Goal: Task Accomplishment & Management: Use online tool/utility

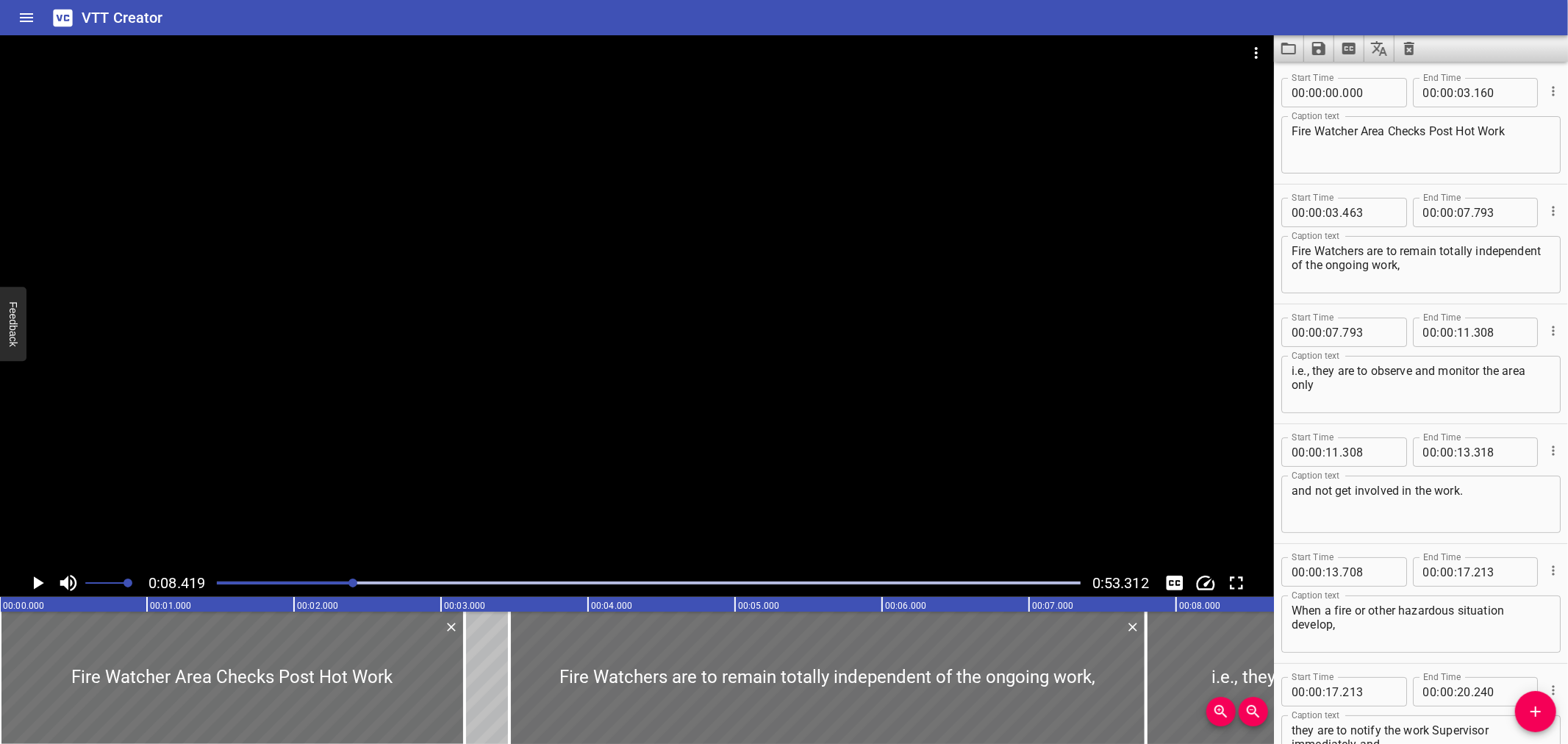
scroll to position [239, 0]
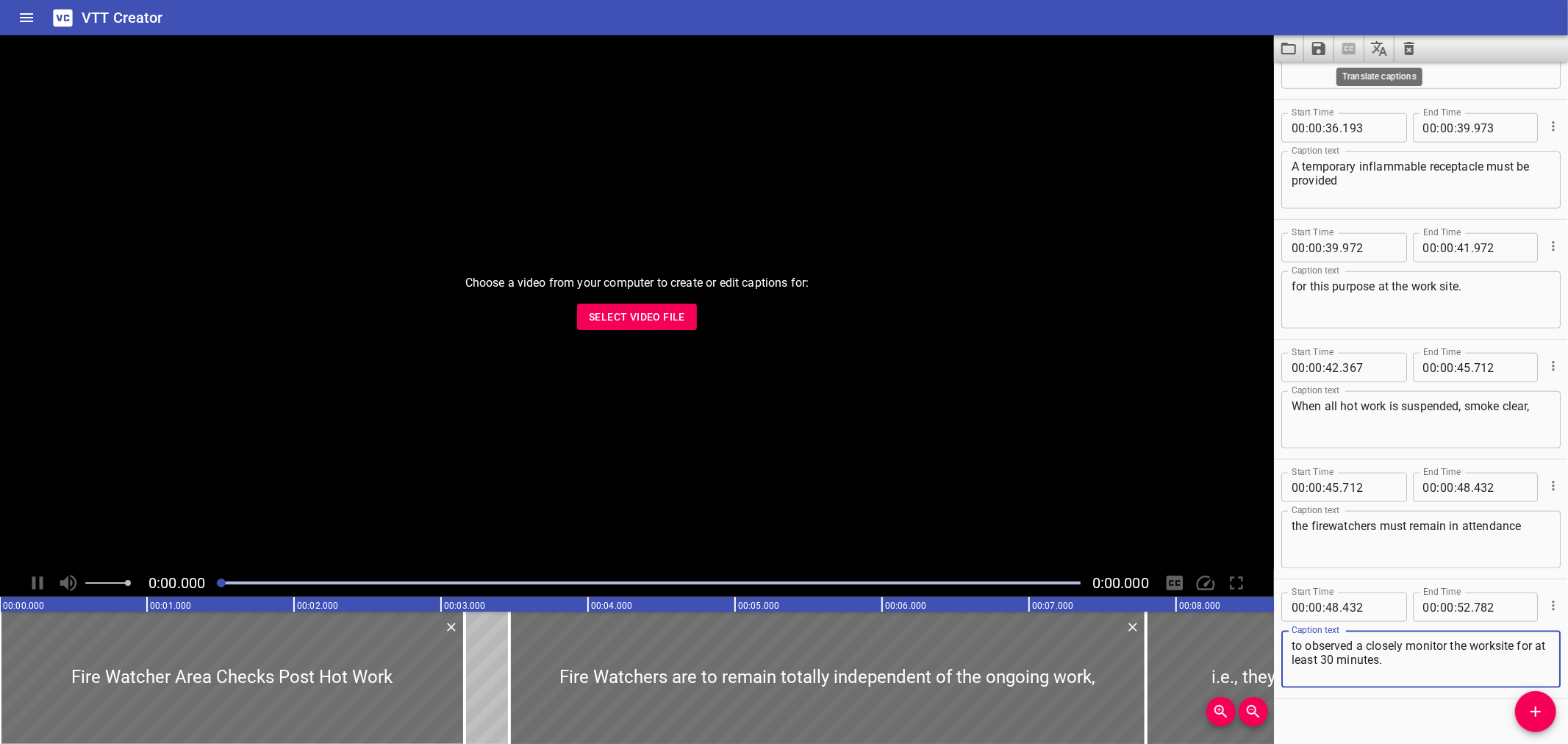
scroll to position [1302, 0]
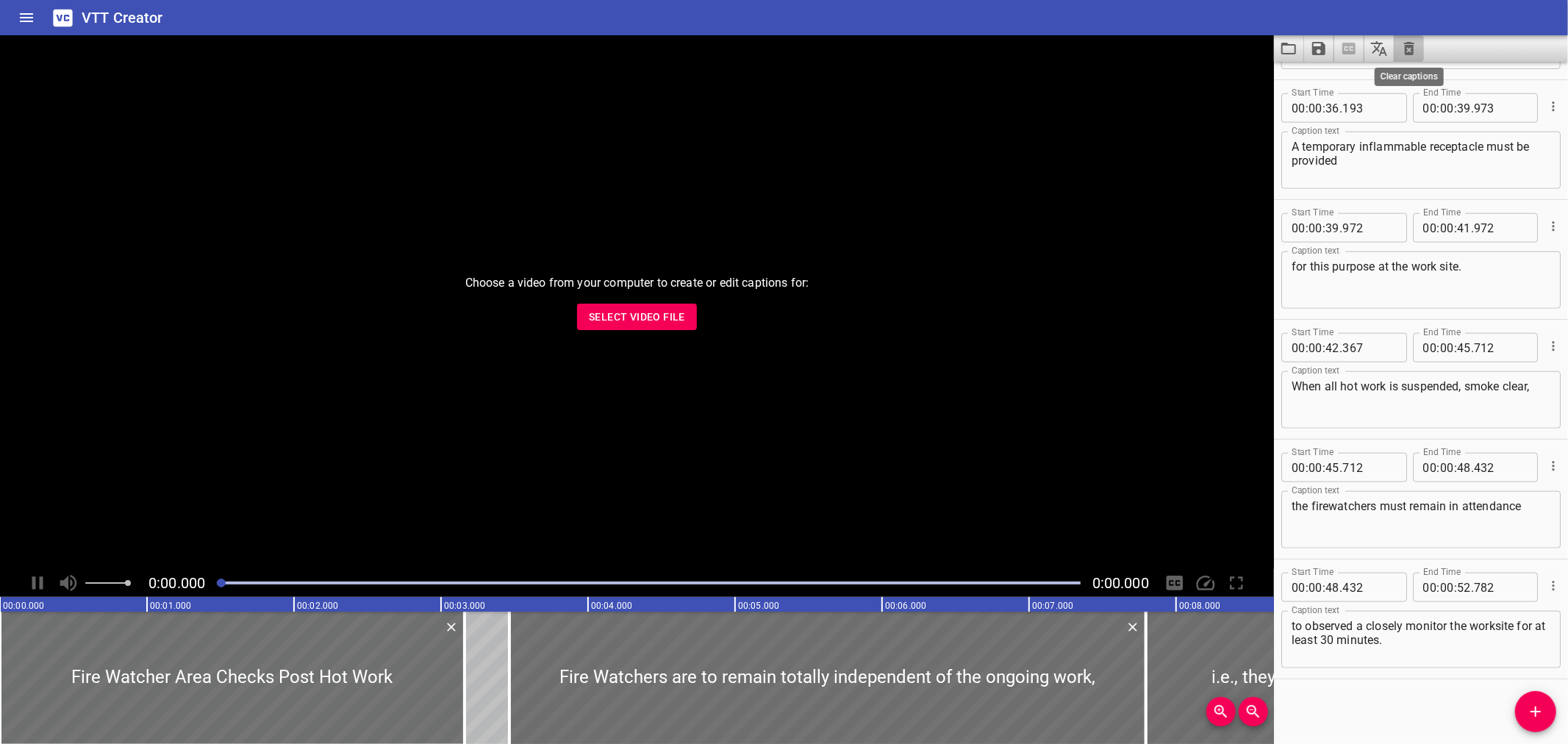
click at [1402, 41] on icon "Clear captions" at bounding box center [1409, 49] width 18 height 18
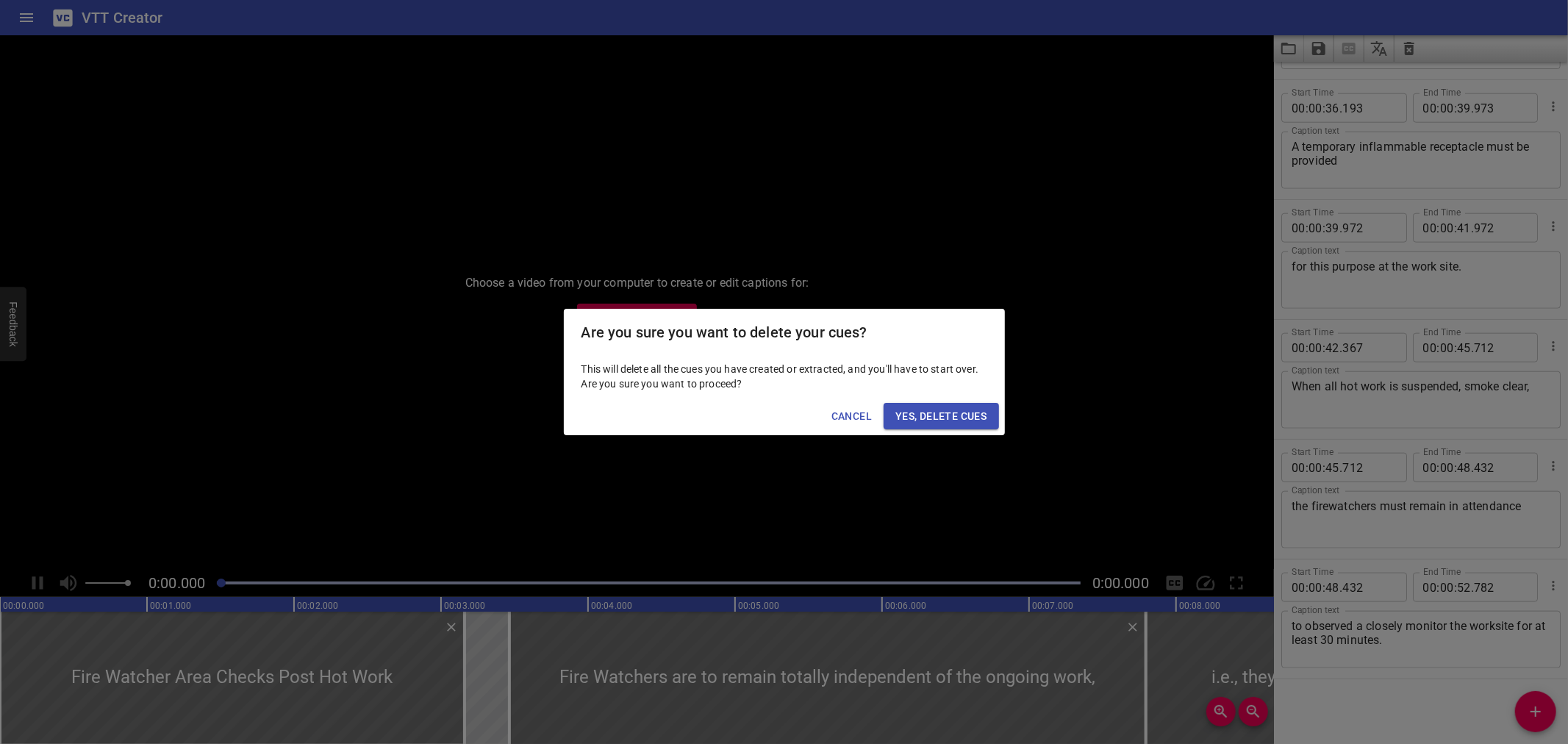
drag, startPoint x: 842, startPoint y: 417, endPoint x: 942, endPoint y: 357, distance: 116.6
click at [842, 416] on span "Cancel" at bounding box center [852, 417] width 41 height 19
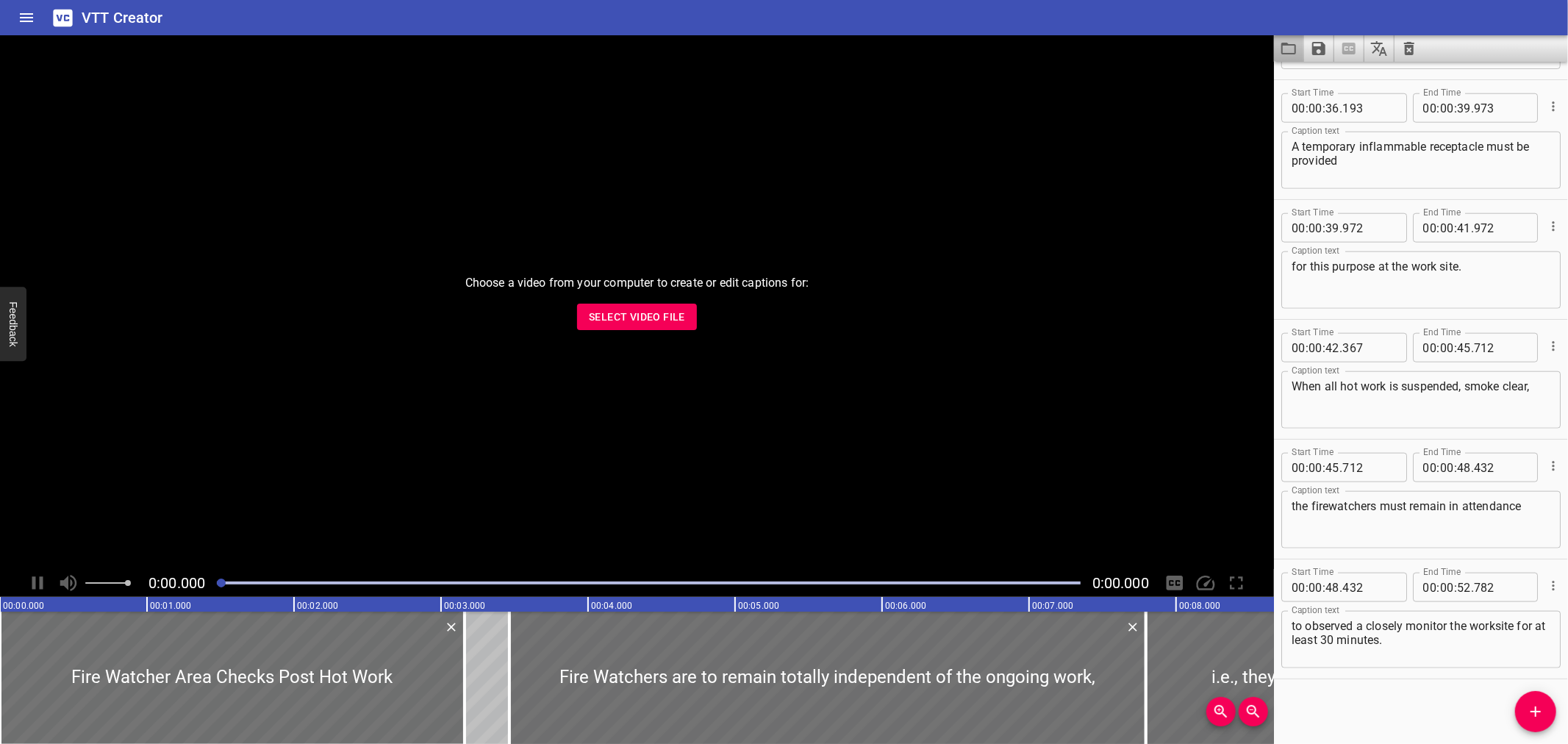
click at [1295, 55] on icon "Load captions from file" at bounding box center [1288, 49] width 18 height 18
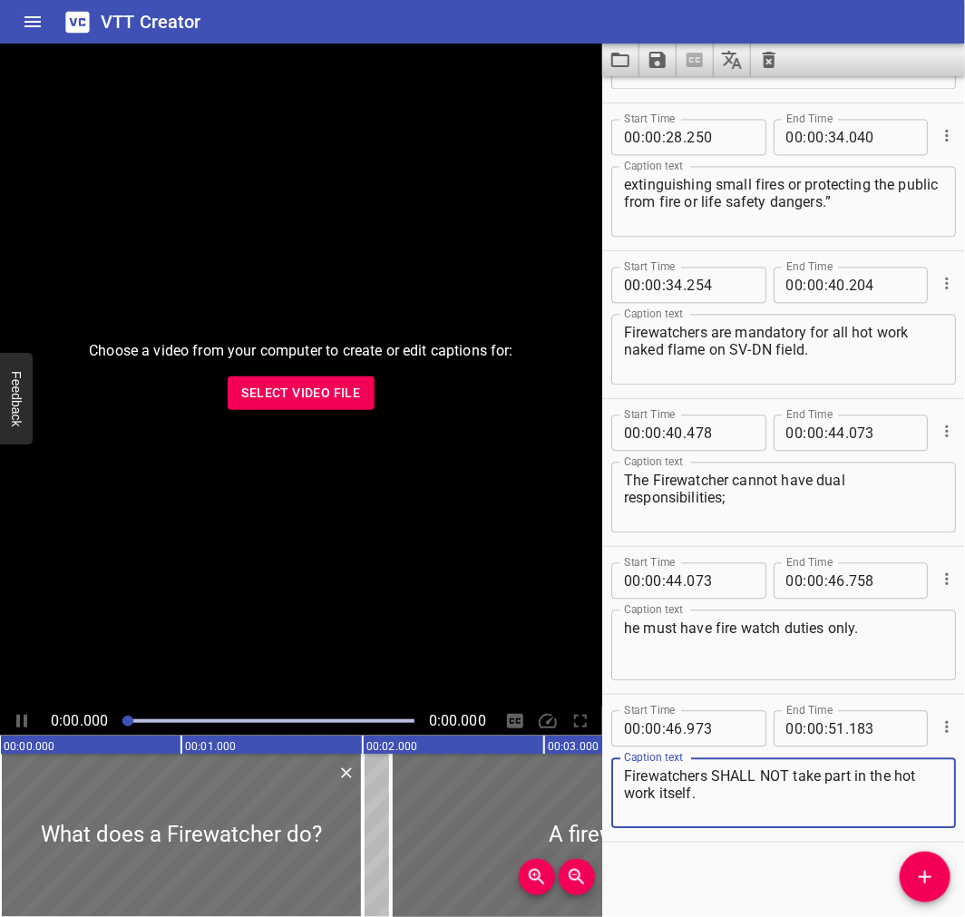
scroll to position [1165, 0]
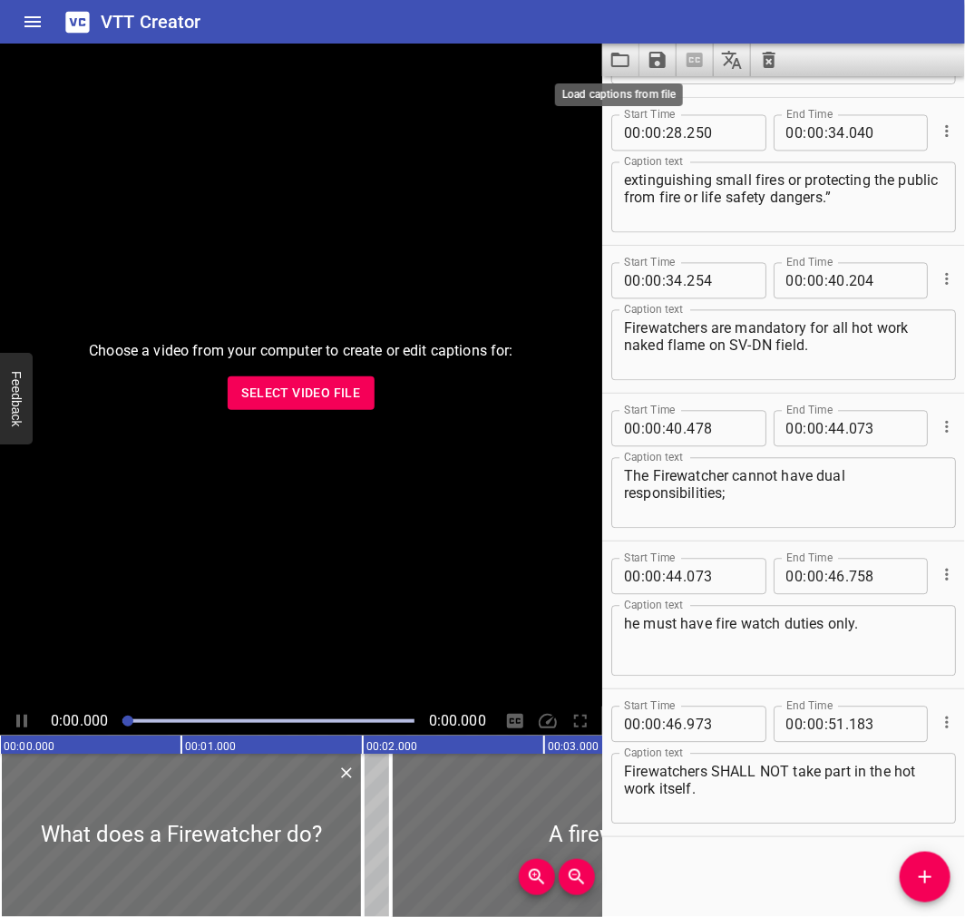
click at [628, 55] on icon "Load captions from file" at bounding box center [620, 60] width 18 height 15
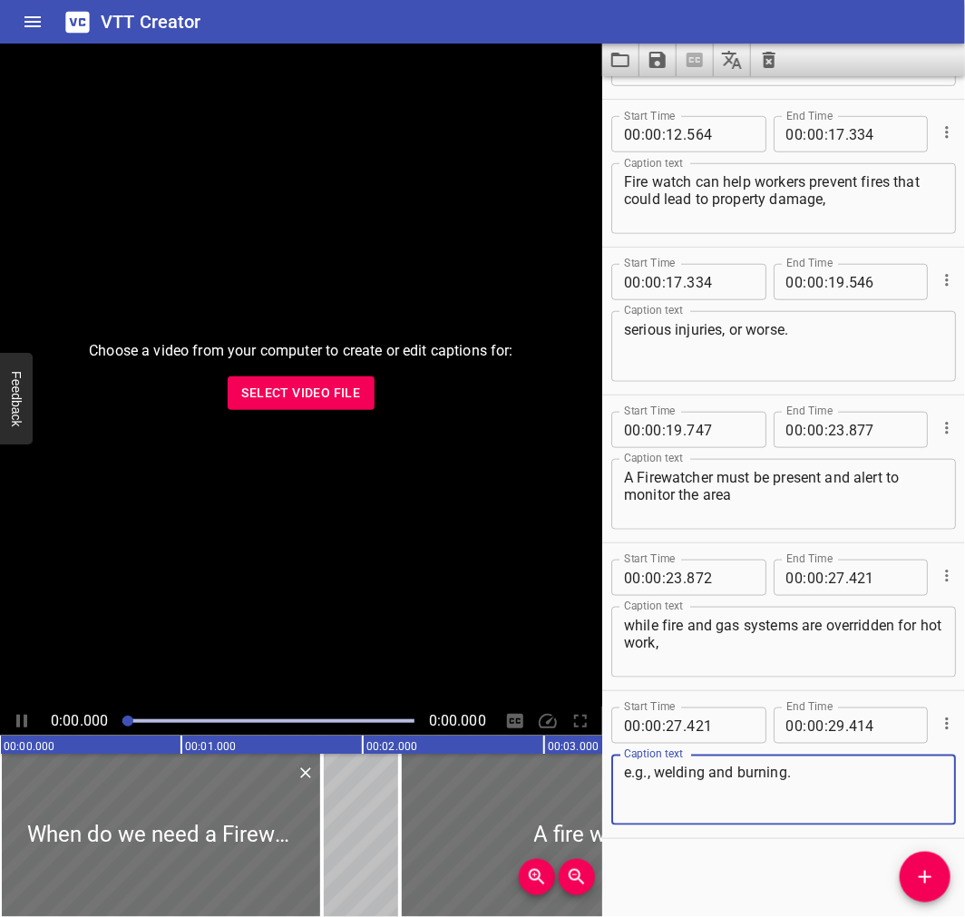
scroll to position [426, 0]
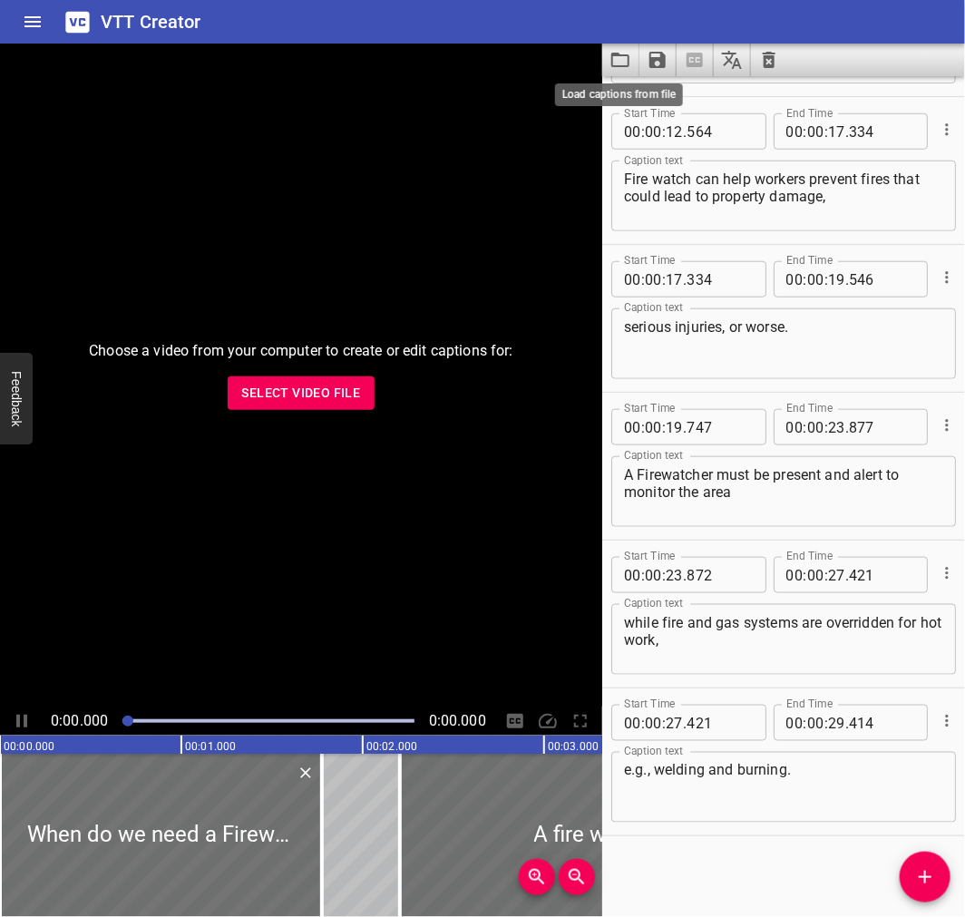
click at [624, 65] on icon "Load captions from file" at bounding box center [620, 60] width 18 height 15
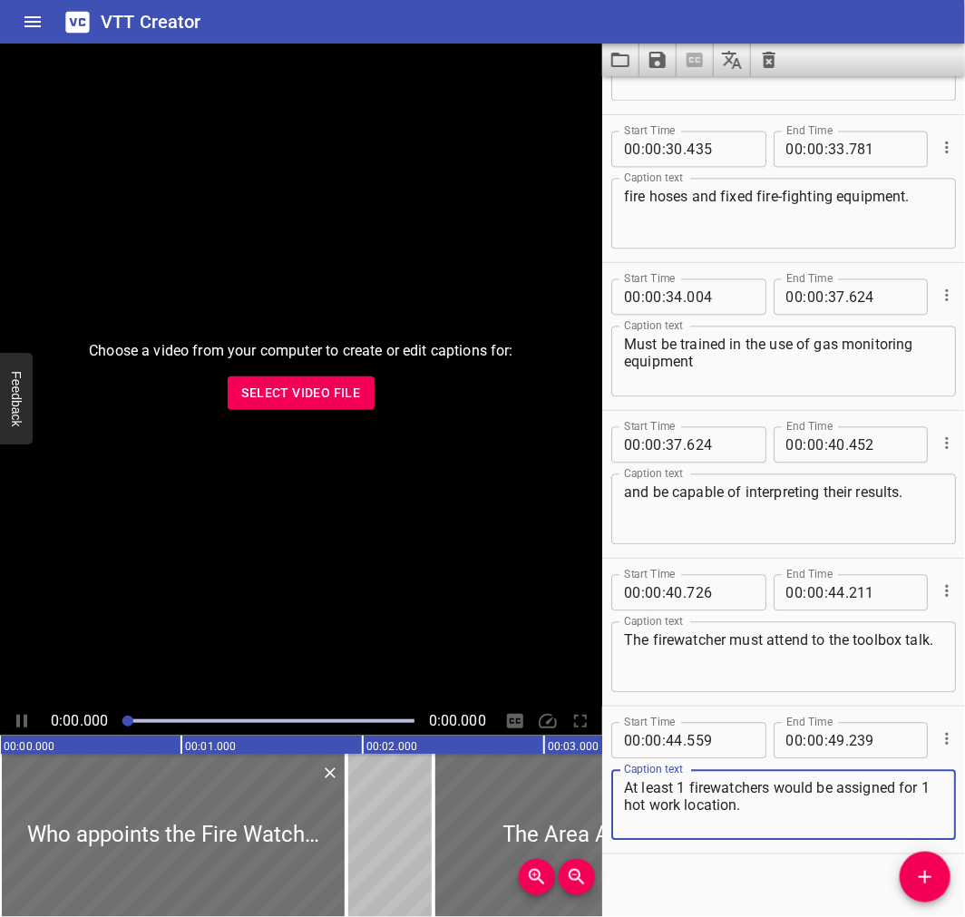
scroll to position [1165, 0]
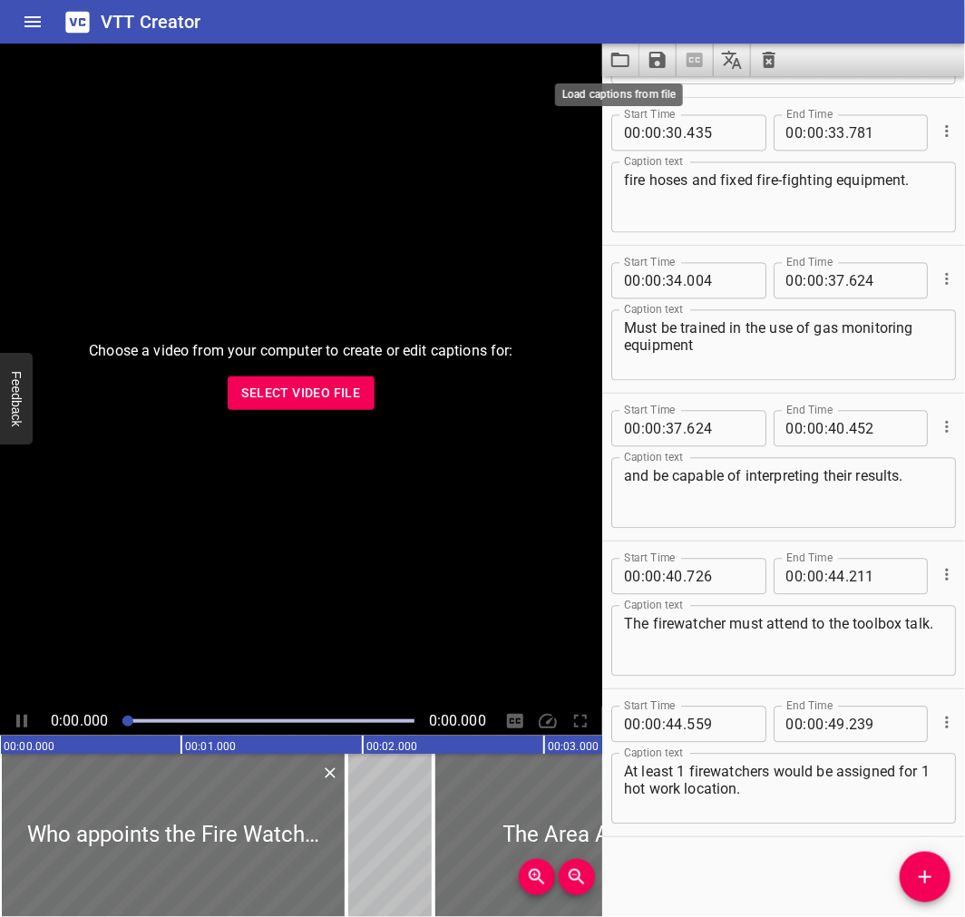
click at [615, 58] on icon "Load captions from file" at bounding box center [621, 60] width 22 height 22
click at [612, 64] on icon "Load captions from file" at bounding box center [620, 60] width 18 height 15
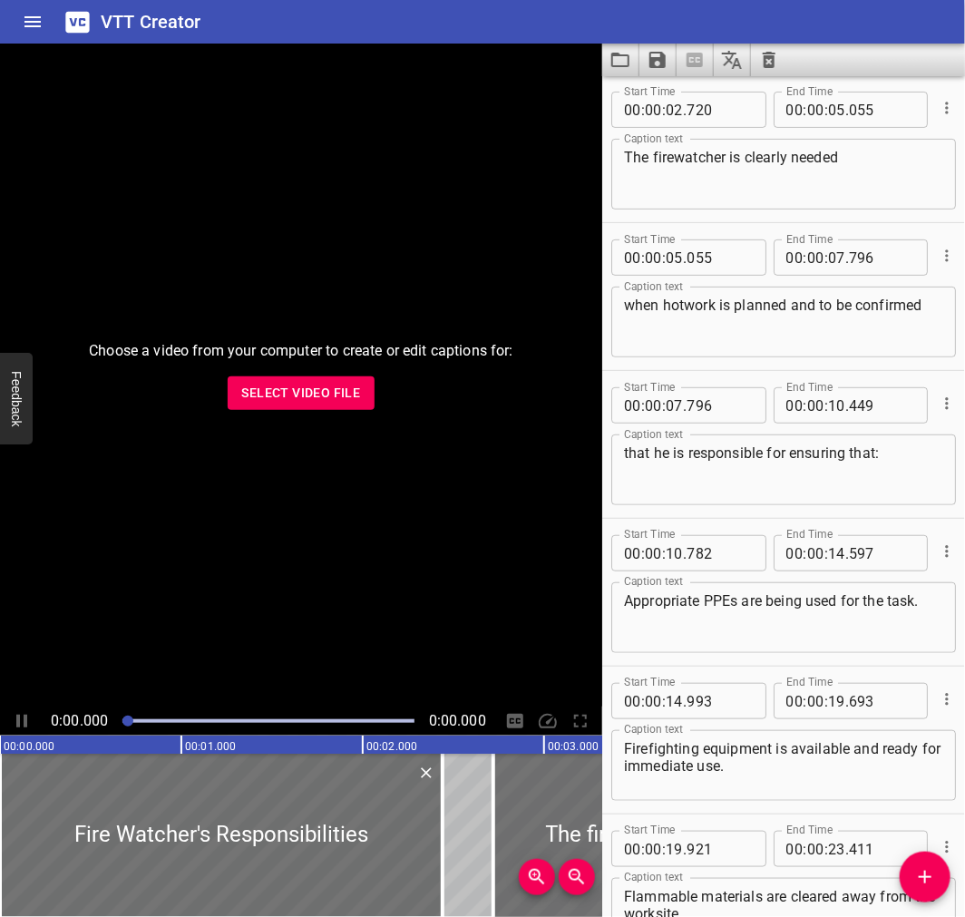
scroll to position [0, 0]
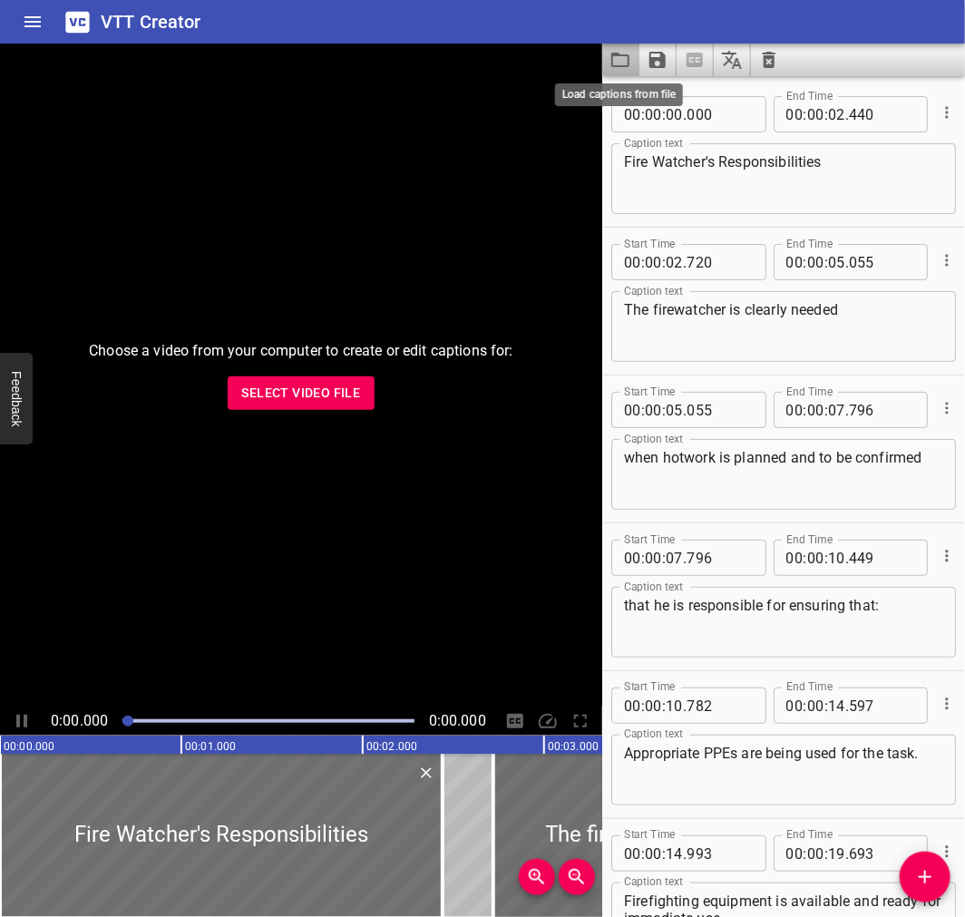
click at [624, 64] on icon "Load captions from file" at bounding box center [621, 60] width 22 height 22
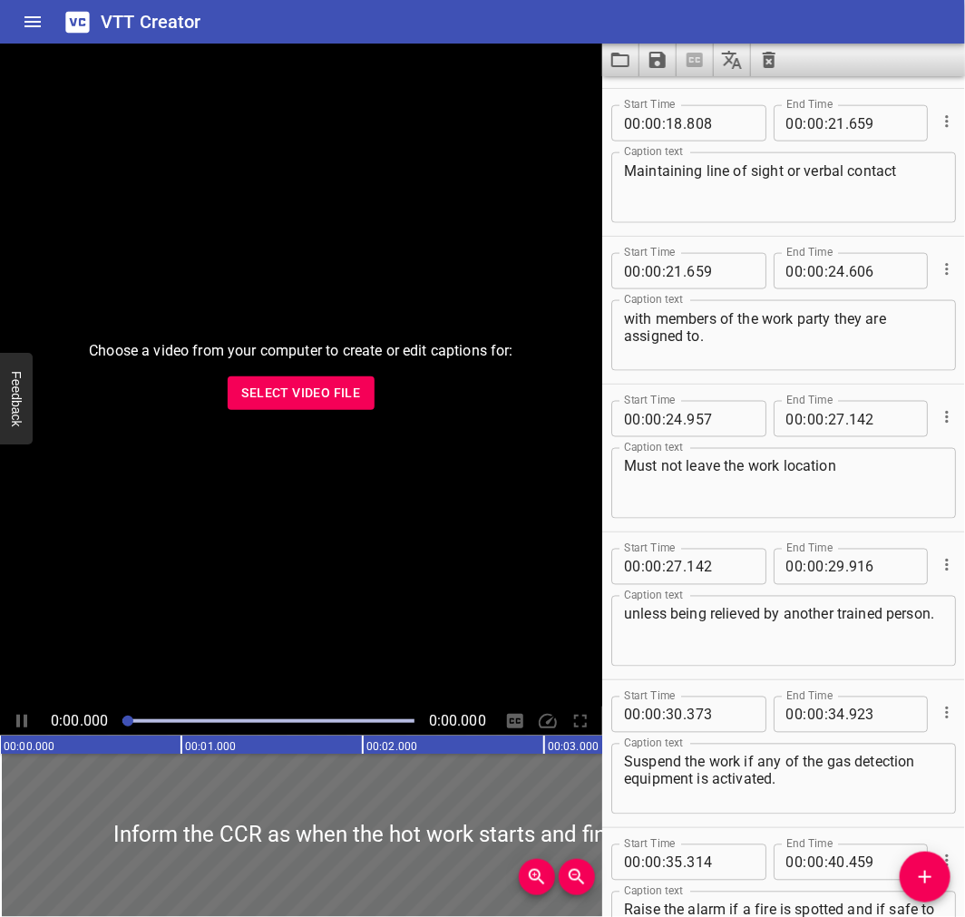
scroll to position [740, 0]
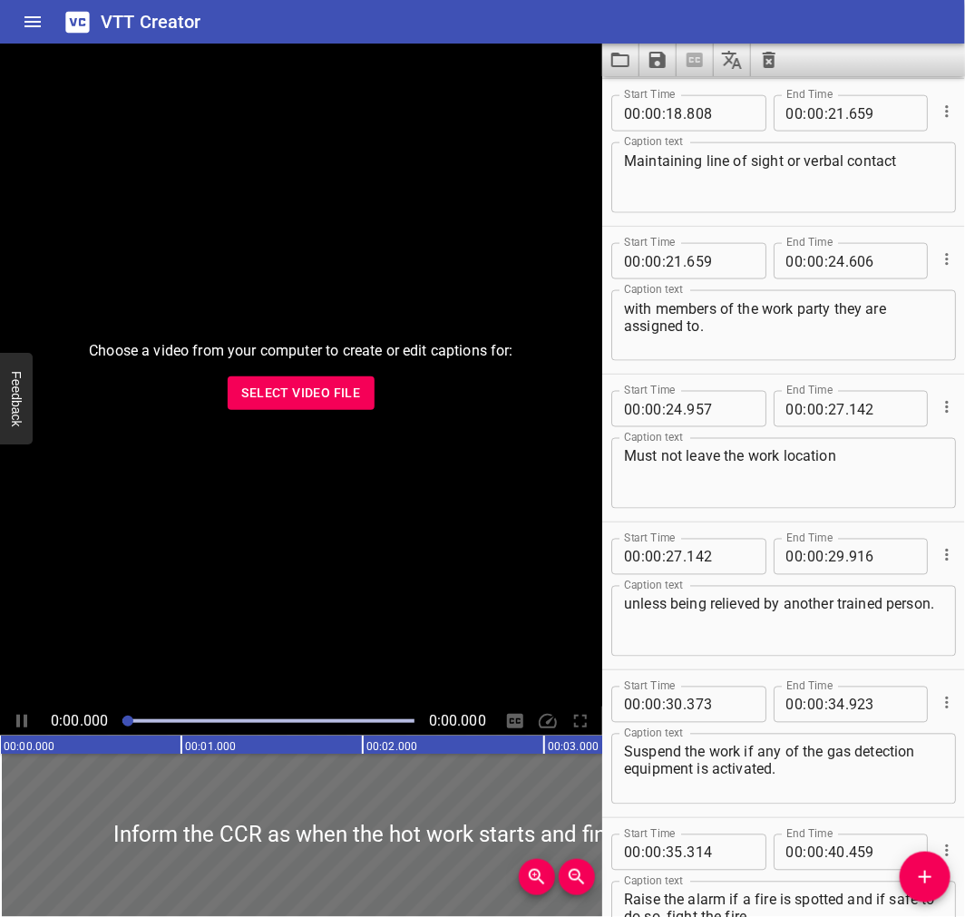
click at [873, 352] on div "with members of the work party they are assigned to. Caption text" at bounding box center [783, 325] width 345 height 71
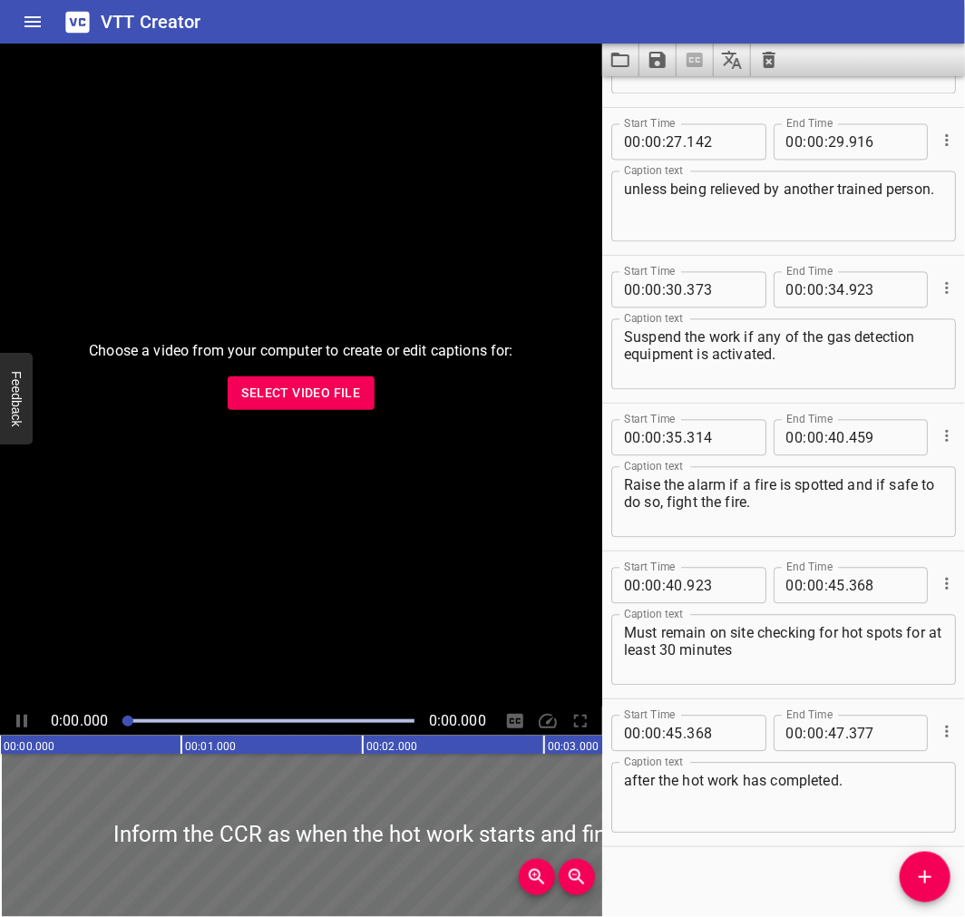
scroll to position [1165, 0]
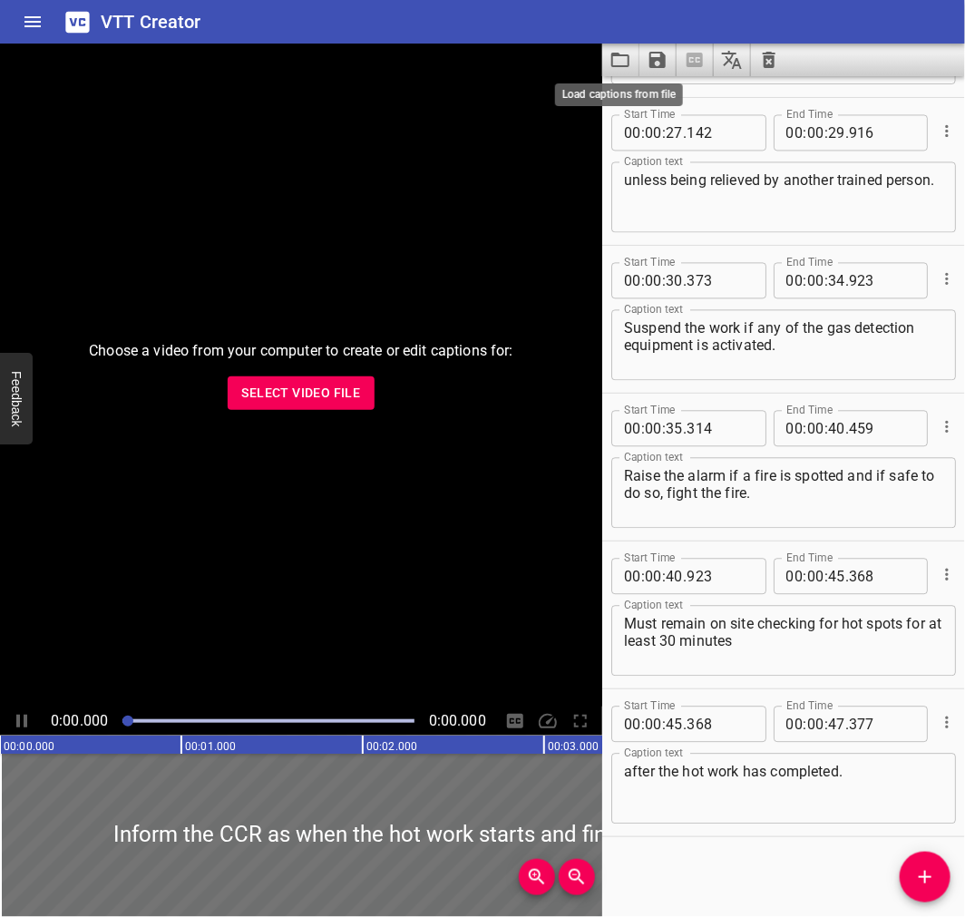
click at [611, 57] on icon "Load captions from file" at bounding box center [620, 60] width 18 height 15
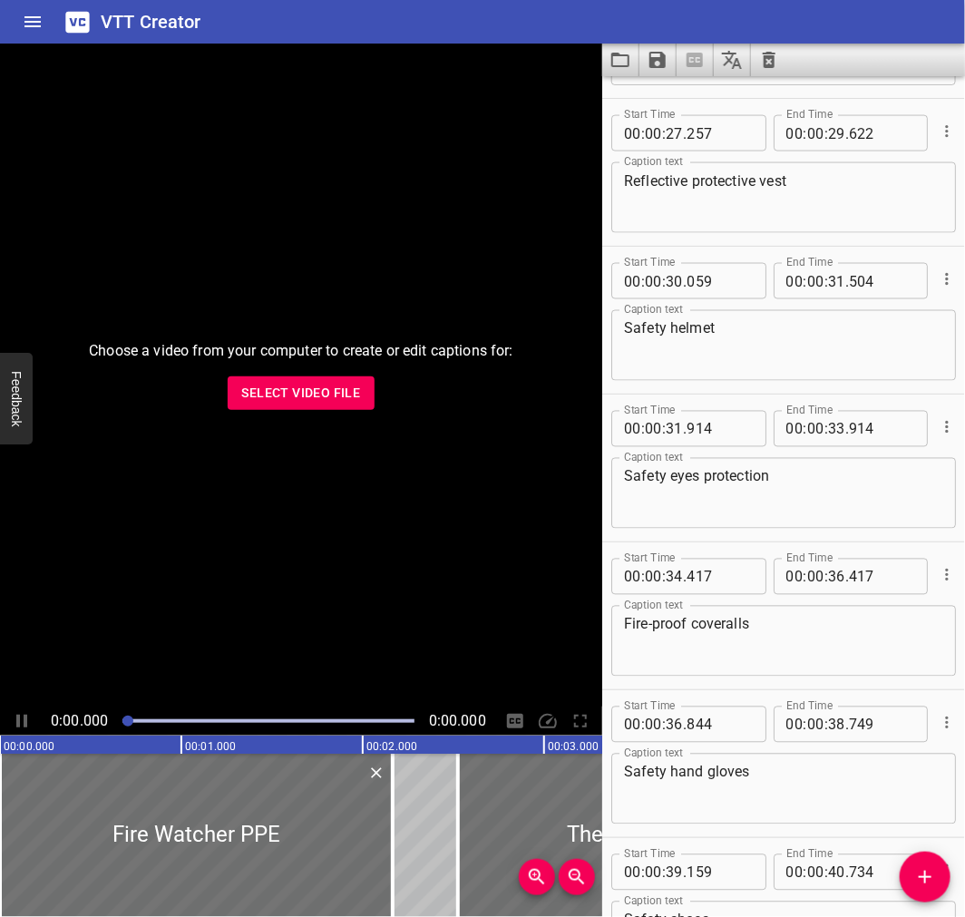
scroll to position [875, 0]
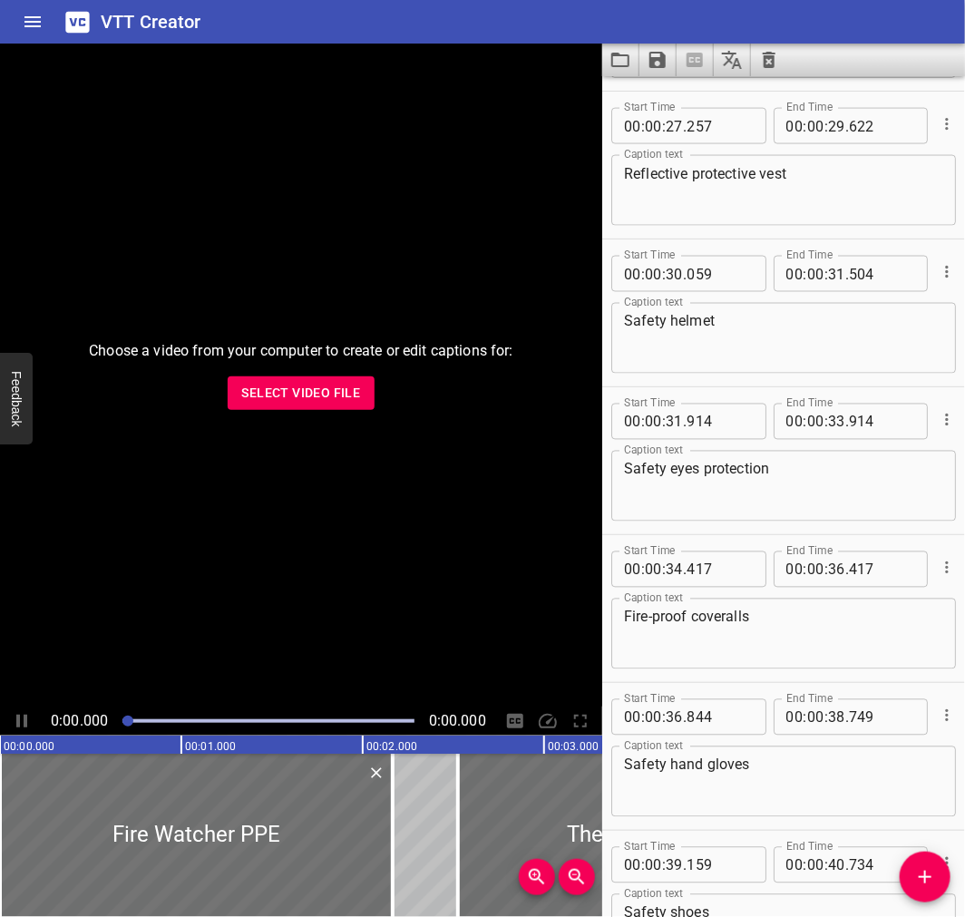
click at [609, 58] on button "Load captions from file" at bounding box center [620, 60] width 37 height 33
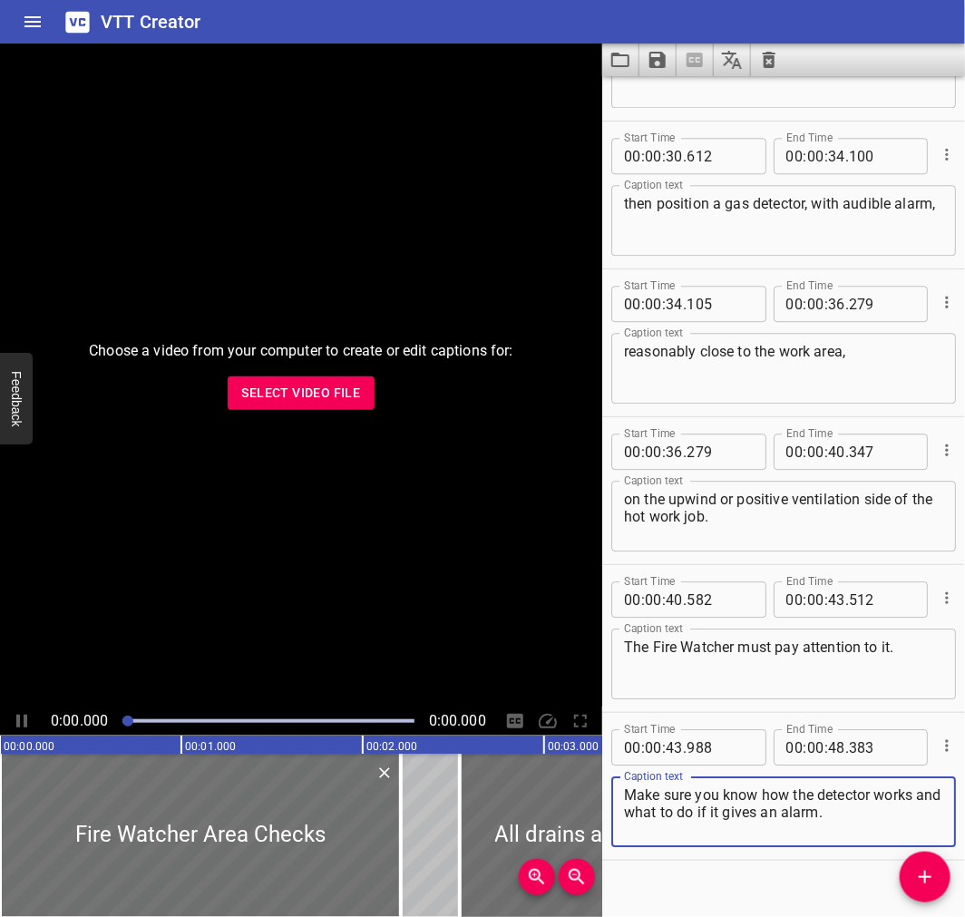
scroll to position [1461, 0]
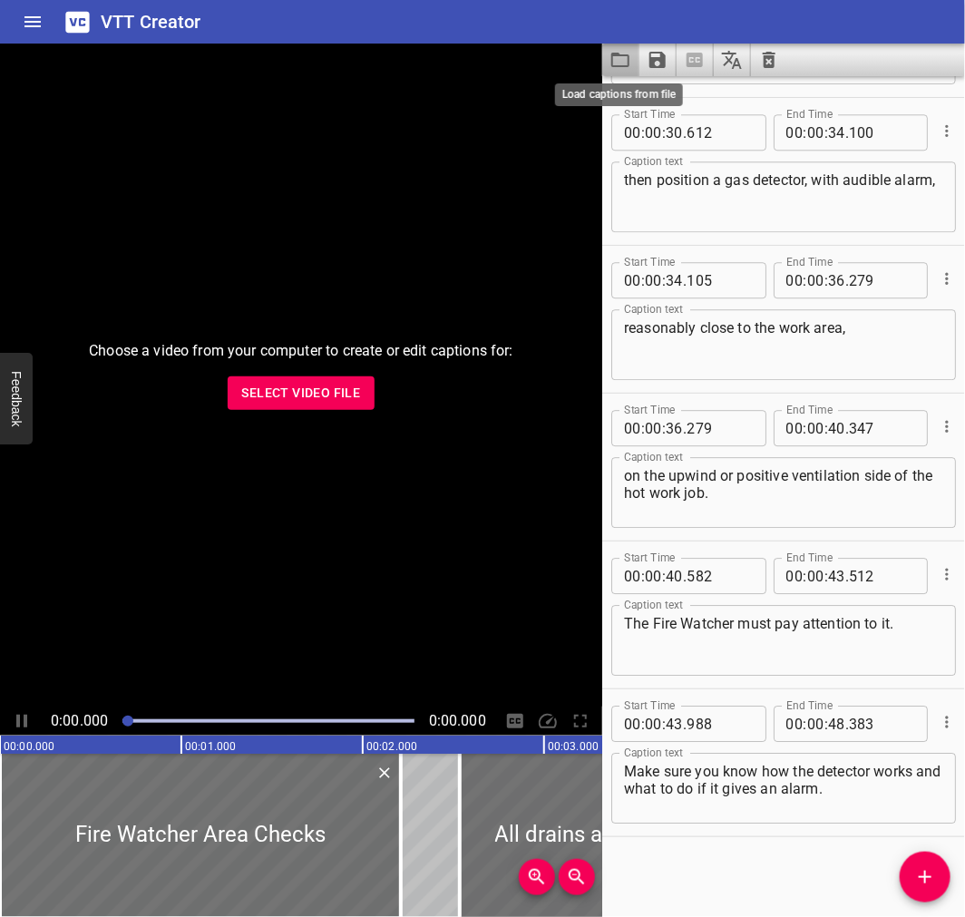
click at [620, 54] on icon "Load captions from file" at bounding box center [620, 60] width 18 height 15
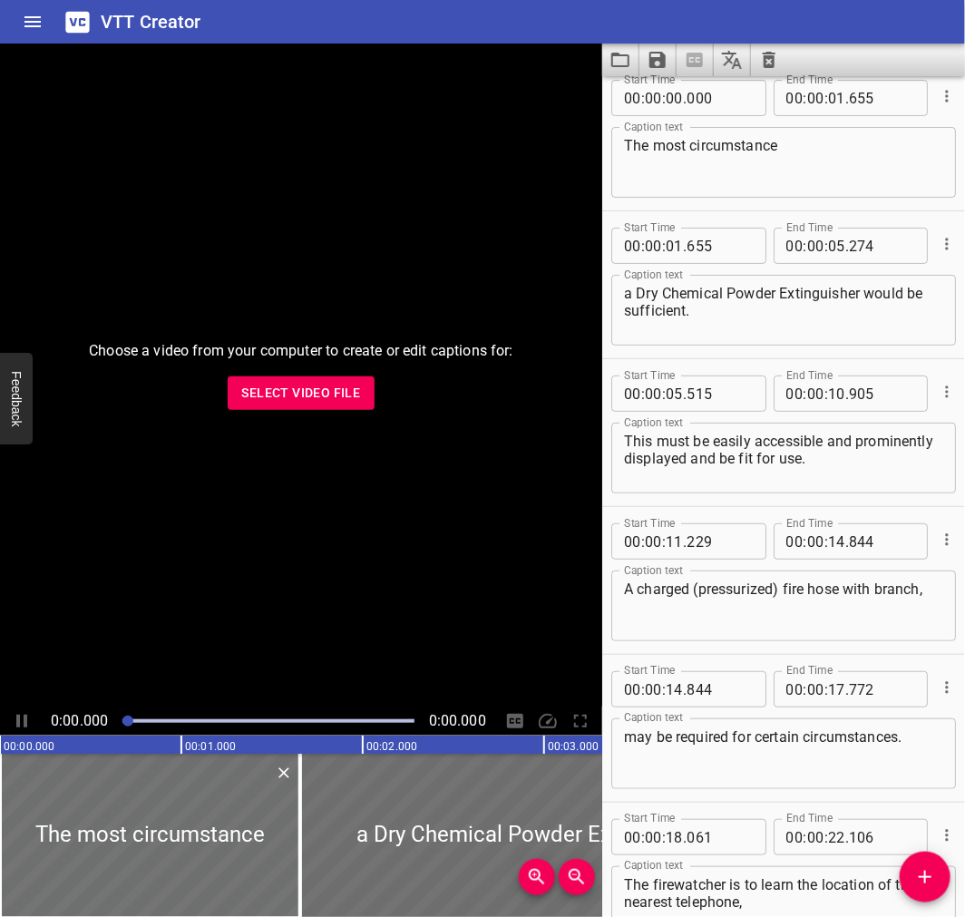
scroll to position [0, 0]
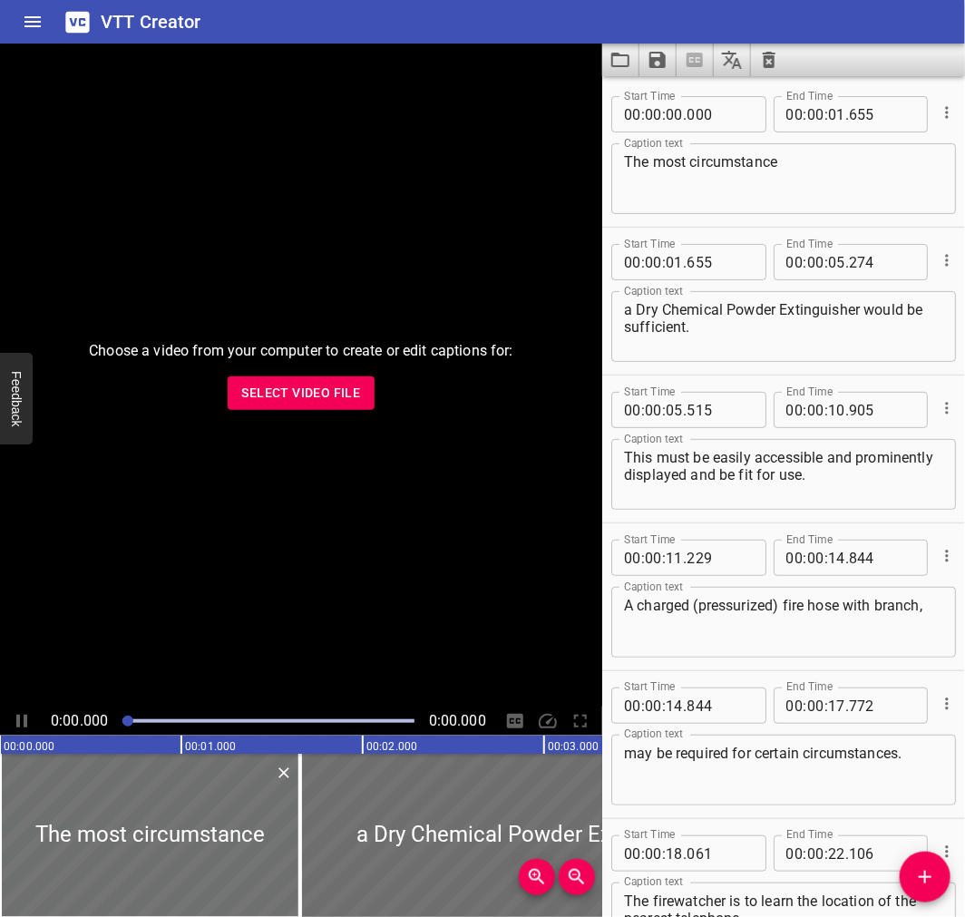
click at [757, 602] on textarea "A charged (pressurized) fire hose with branch," at bounding box center [783, 623] width 319 height 52
type textarea "A charged (pressurised) fire hose with branch,"
click at [659, 62] on icon "Save captions to file" at bounding box center [658, 60] width 22 height 22
click at [664, 96] on li "Save to VTT file" at bounding box center [706, 99] width 133 height 33
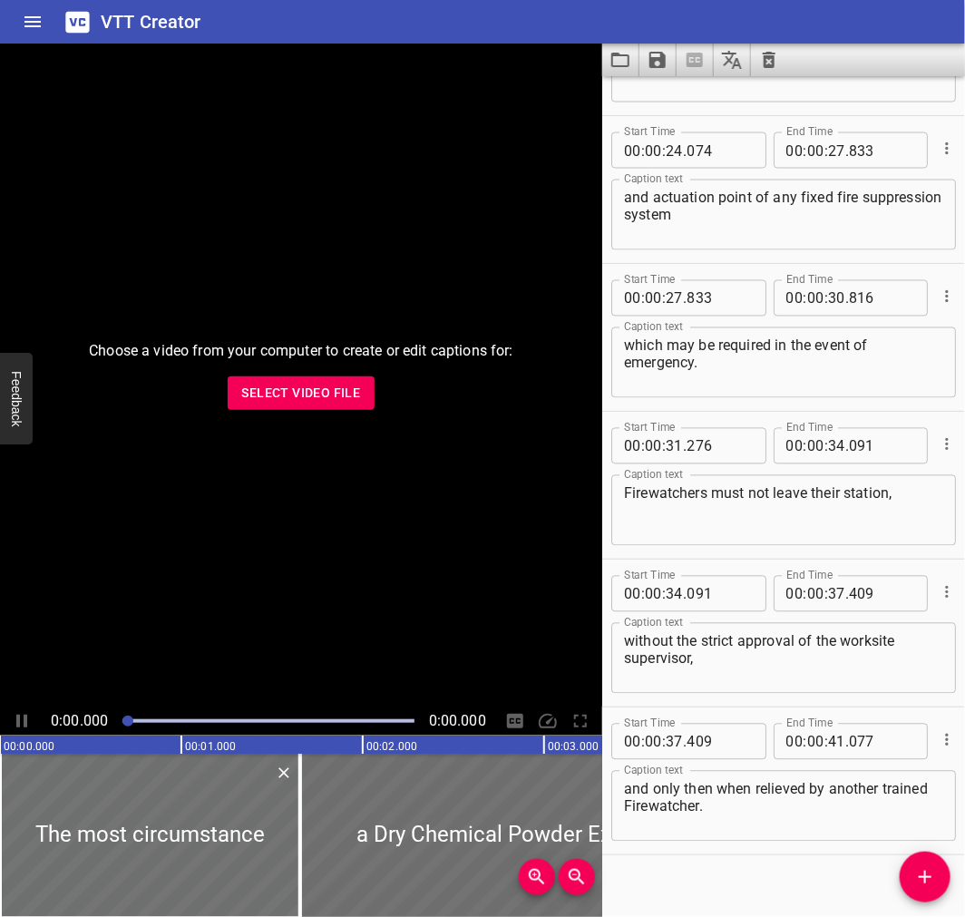
scroll to position [1017, 0]
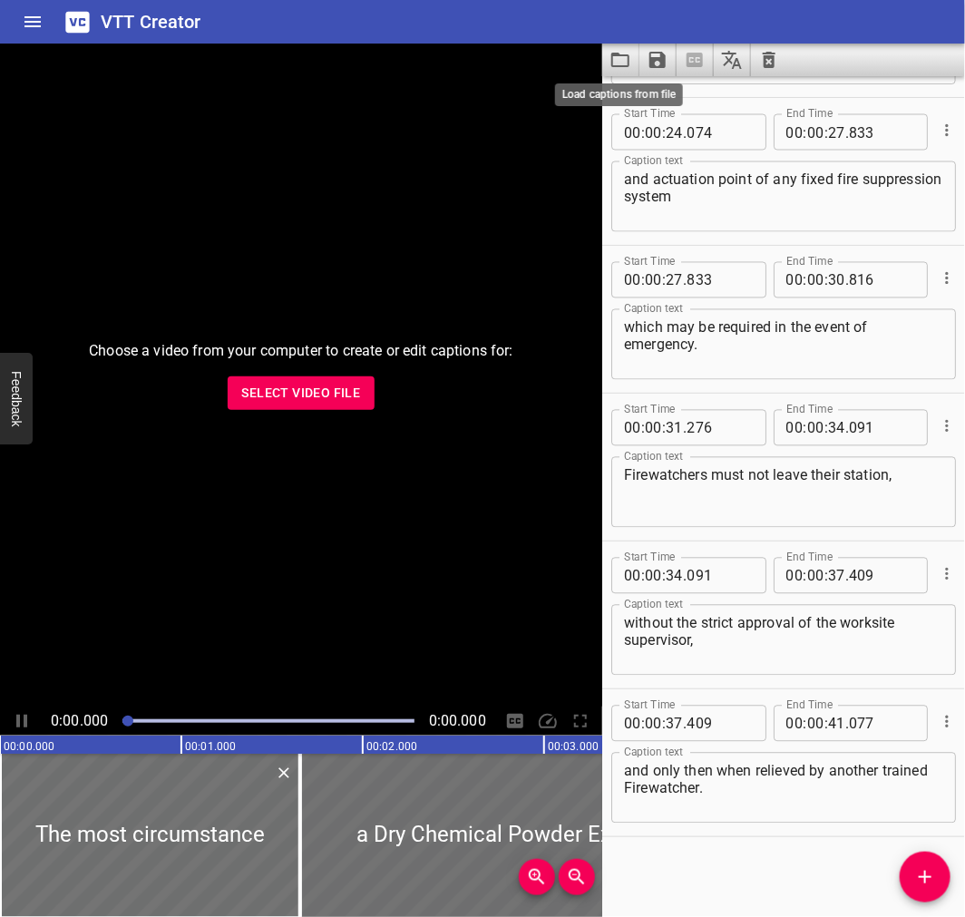
click at [619, 53] on icon "Load captions from file" at bounding box center [620, 60] width 18 height 15
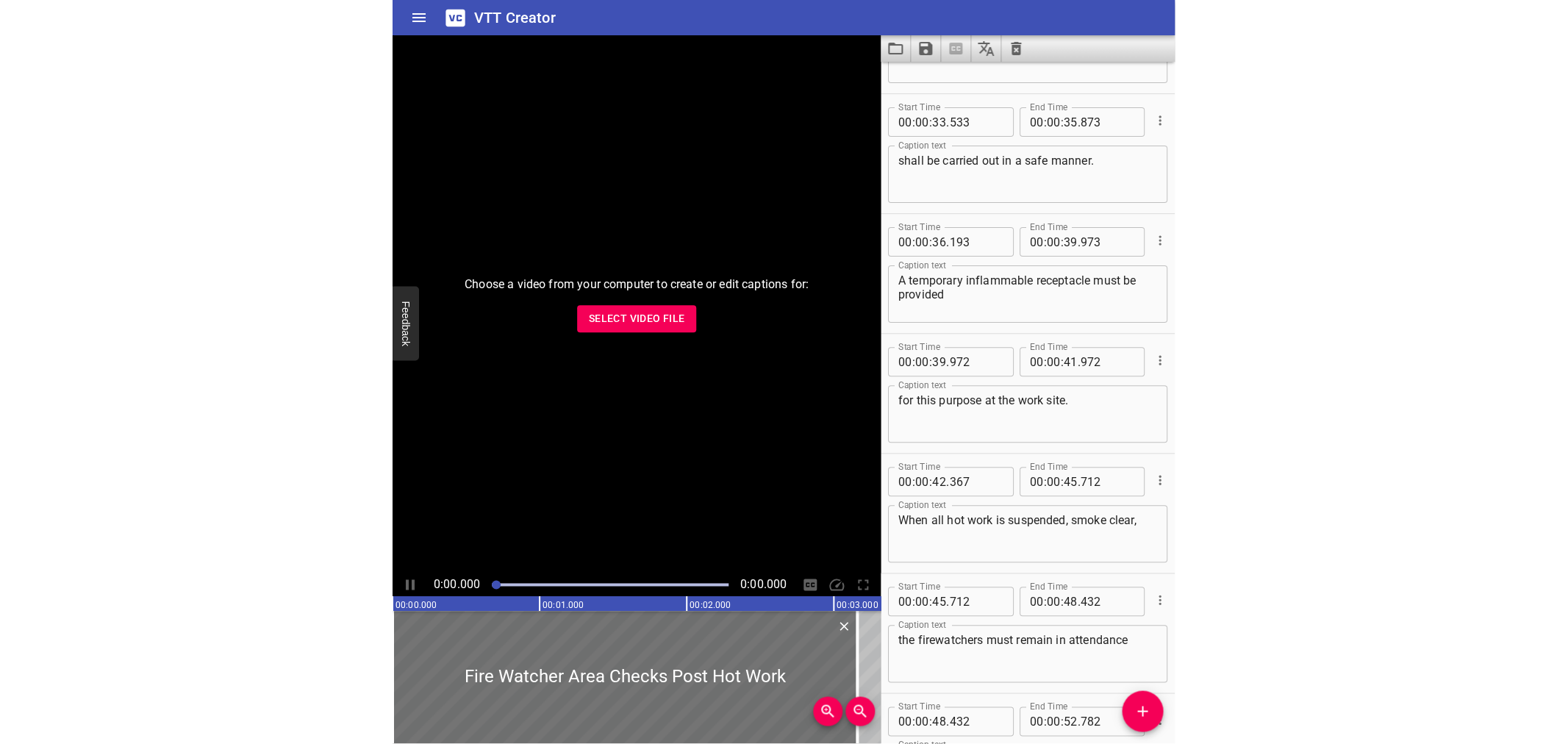
scroll to position [1176, 0]
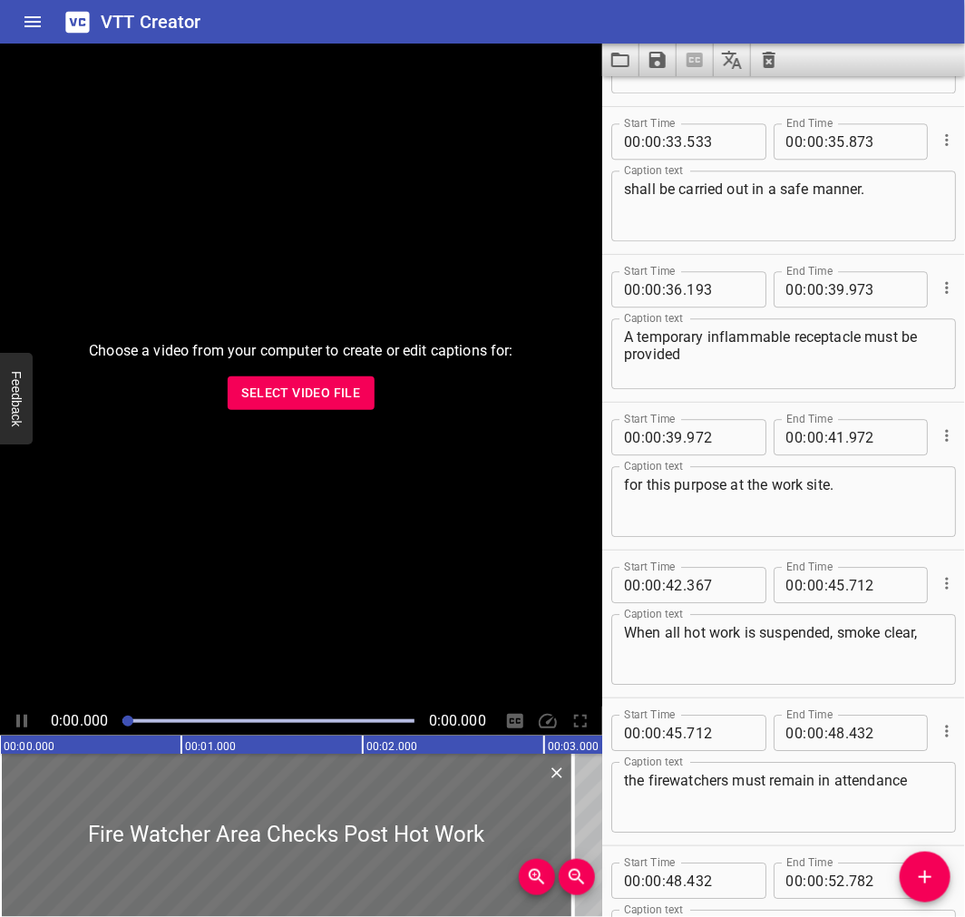
click at [660, 22] on div "VTT Creator" at bounding box center [482, 22] width 965 height 44
